Goal: Obtain resource: Download file/media

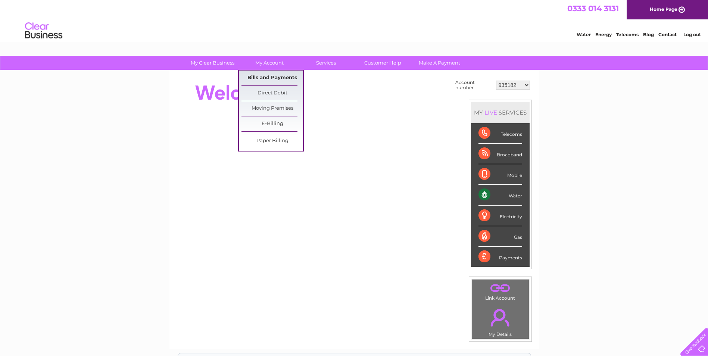
click at [277, 80] on link "Bills and Payments" at bounding box center [273, 78] width 62 height 15
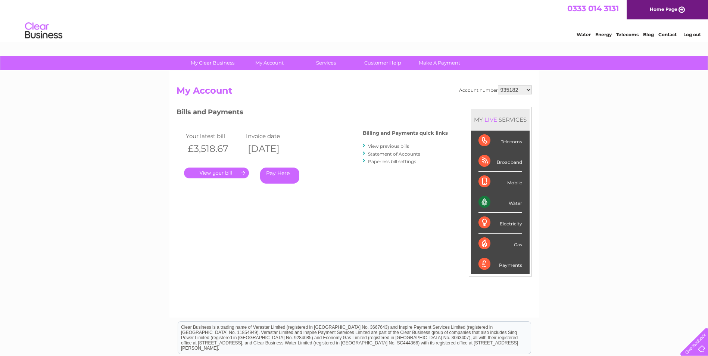
click at [234, 172] on link "." at bounding box center [216, 173] width 65 height 11
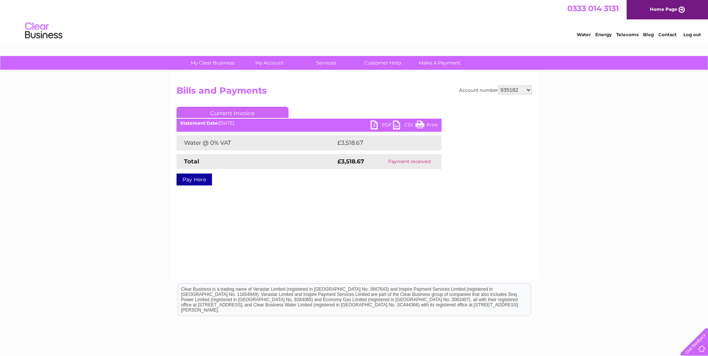
click at [379, 122] on link "PDF" at bounding box center [382, 126] width 22 height 11
click at [531, 90] on select "935182 30266866 30292710" at bounding box center [515, 90] width 34 height 9
click at [378, 126] on link "PDF" at bounding box center [382, 126] width 22 height 11
click at [530, 89] on select "935182 30266866 30292710" at bounding box center [515, 90] width 34 height 9
select select "30266866"
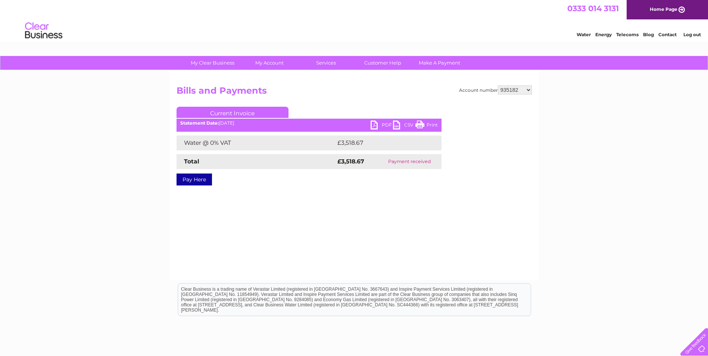
click at [498, 86] on select "935182 30266866 30292710" at bounding box center [515, 90] width 34 height 9
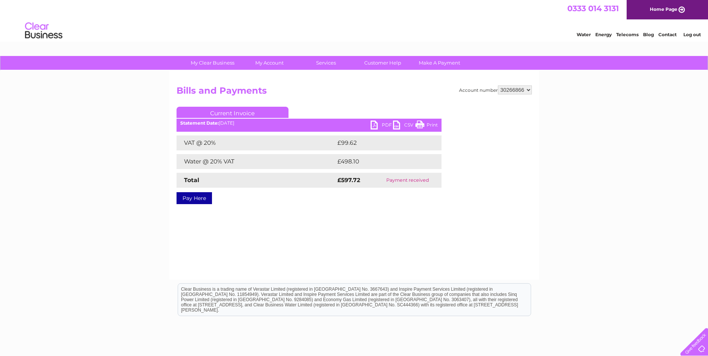
click at [376, 123] on link "PDF" at bounding box center [382, 126] width 22 height 11
click at [528, 91] on select "935182 30266866 30292710" at bounding box center [515, 90] width 34 height 9
select select "30292710"
click at [498, 86] on select "935182 30266866 30292710" at bounding box center [515, 90] width 34 height 9
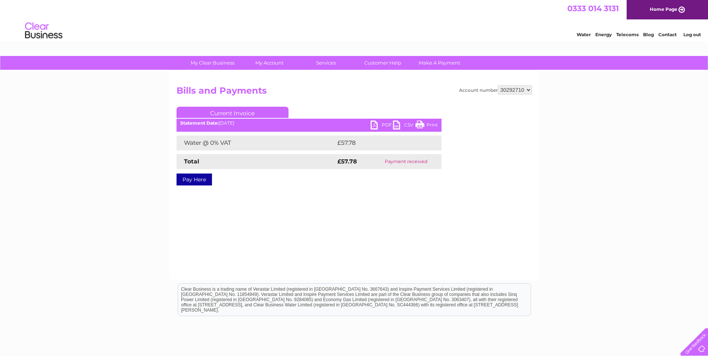
click at [379, 123] on link "PDF" at bounding box center [382, 126] width 22 height 11
